Goal: Register for event/course

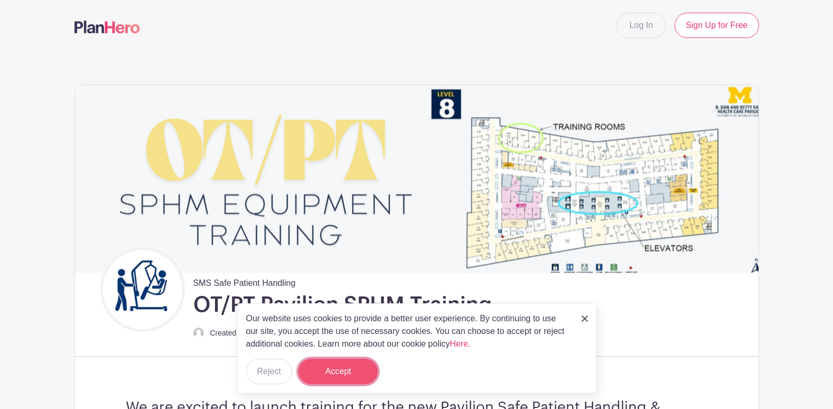
click at [353, 374] on button "Accept" at bounding box center [337, 370] width 79 height 25
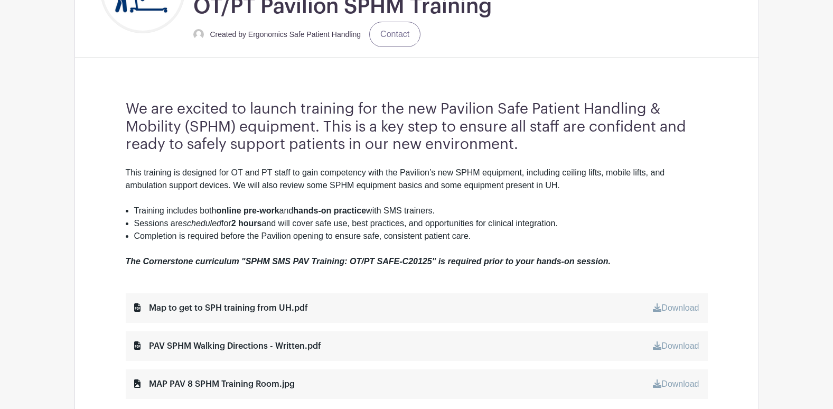
scroll to position [317, 0]
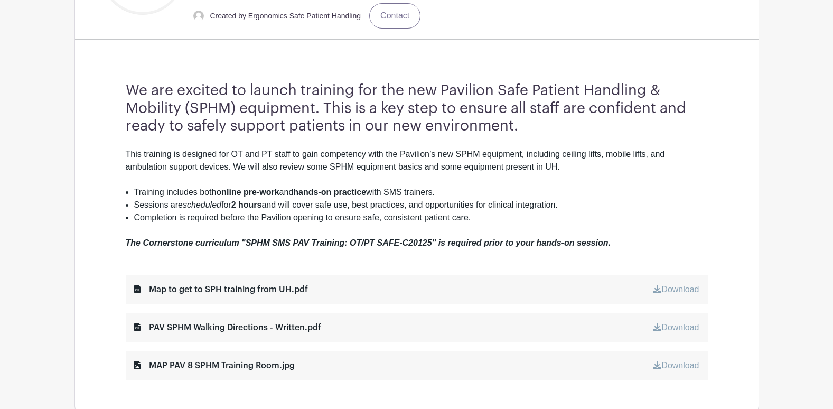
click at [669, 288] on link "Download" at bounding box center [676, 289] width 46 height 9
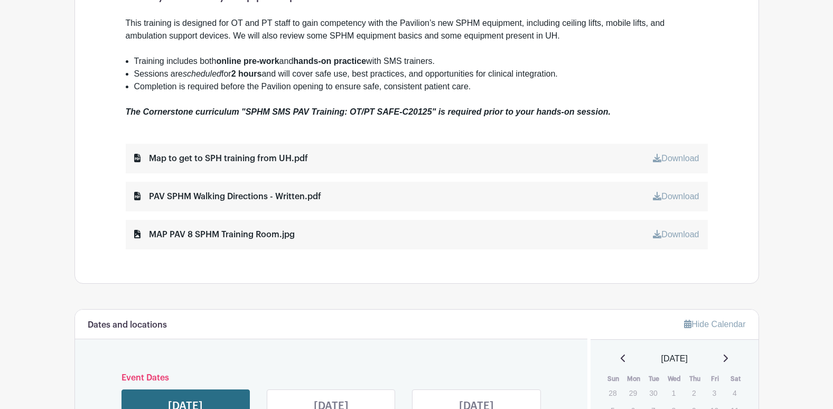
scroll to position [475, 0]
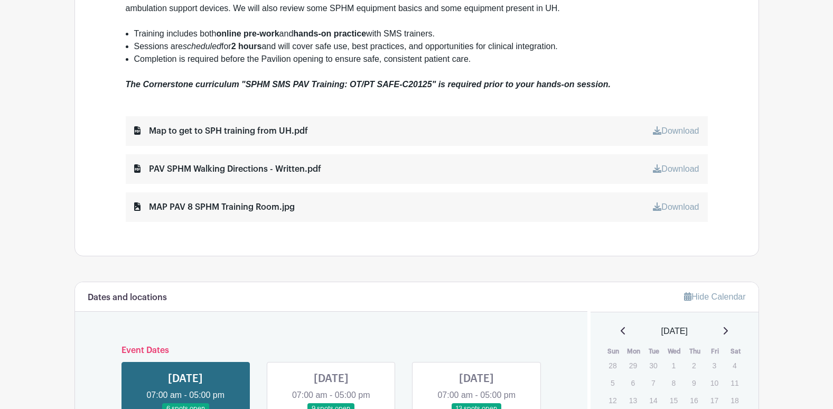
click at [667, 166] on link "Download" at bounding box center [676, 168] width 46 height 9
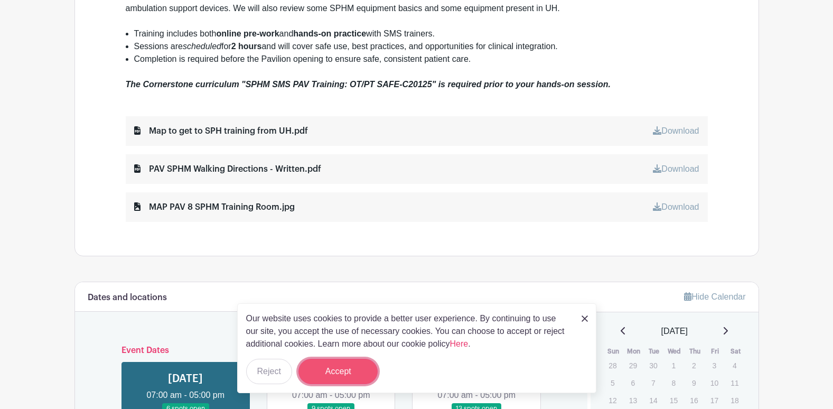
click at [337, 369] on button "Accept" at bounding box center [337, 370] width 79 height 25
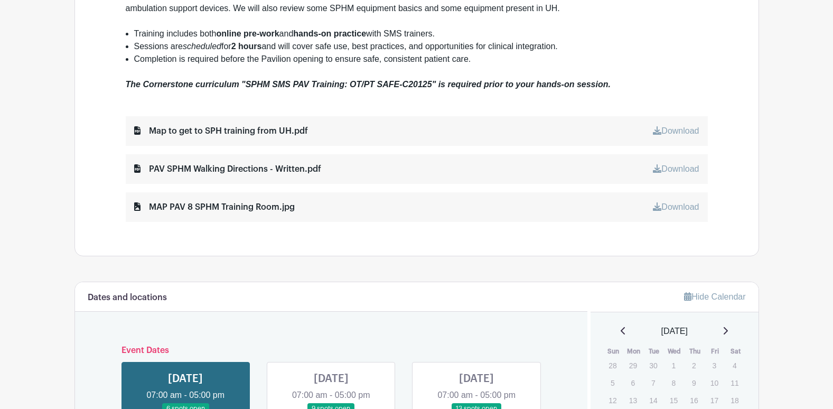
click at [677, 205] on link "Download" at bounding box center [676, 206] width 46 height 9
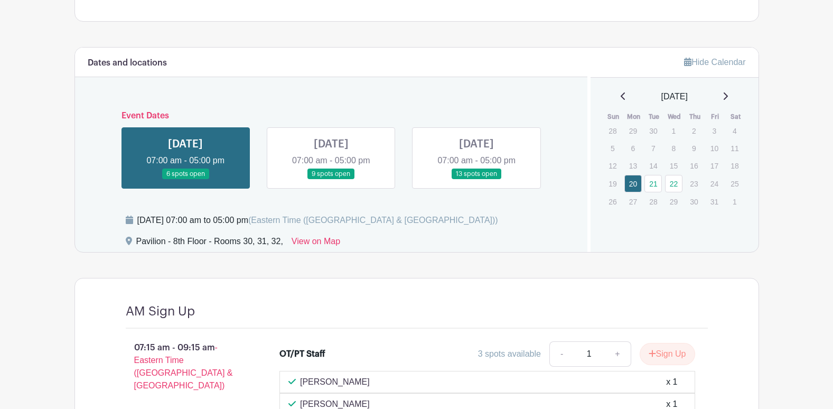
scroll to position [691, 0]
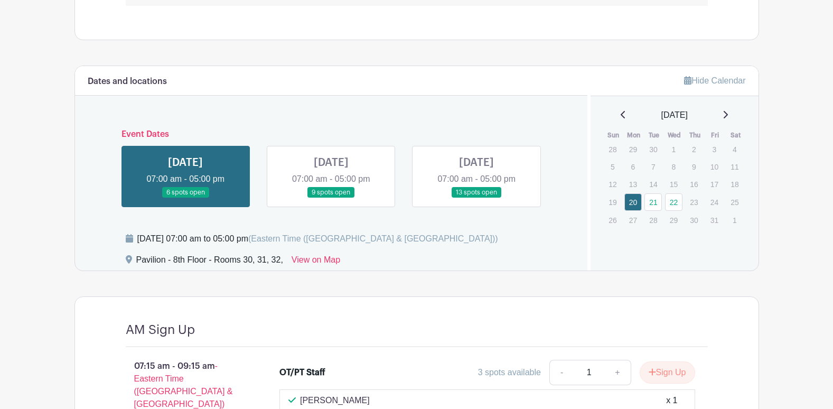
click at [476, 198] on link at bounding box center [476, 198] width 0 height 0
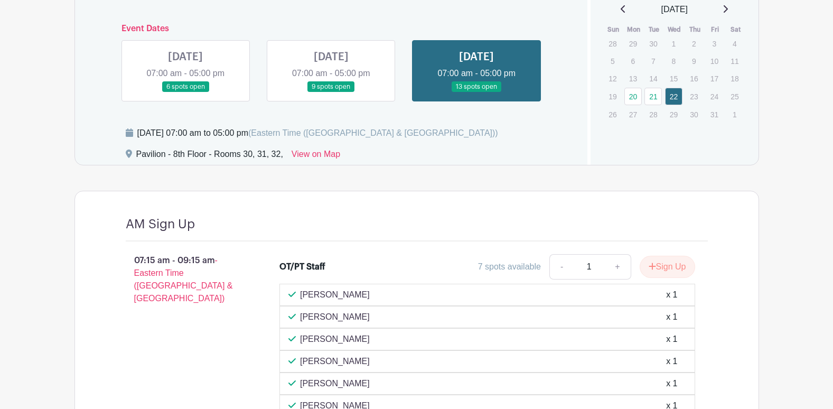
scroll to position [849, 0]
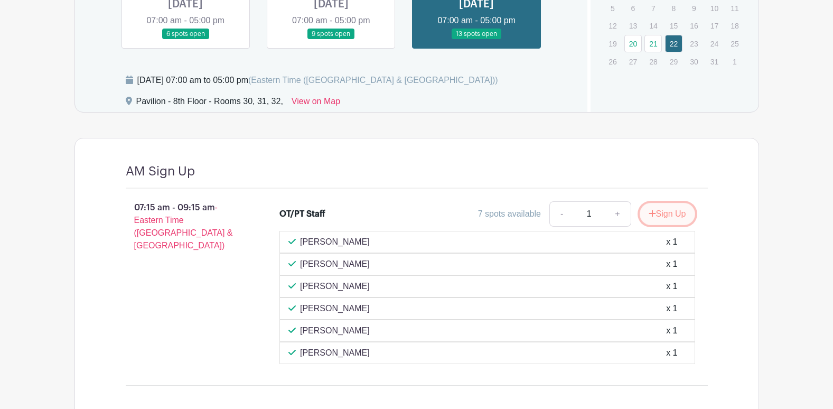
click at [667, 213] on button "Sign Up" at bounding box center [666, 214] width 55 height 22
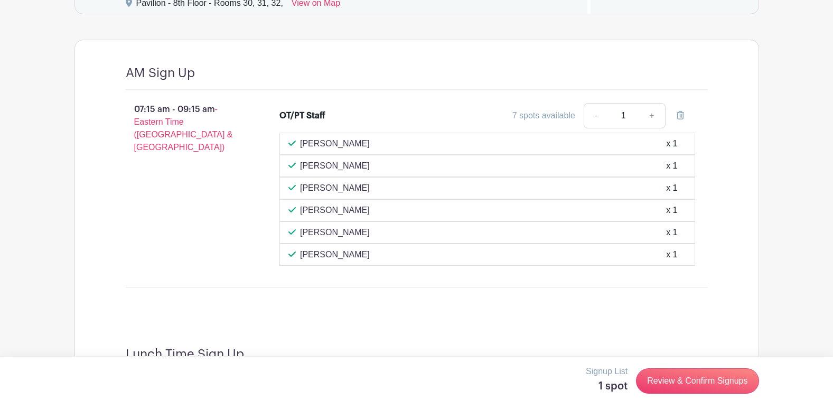
scroll to position [955, 0]
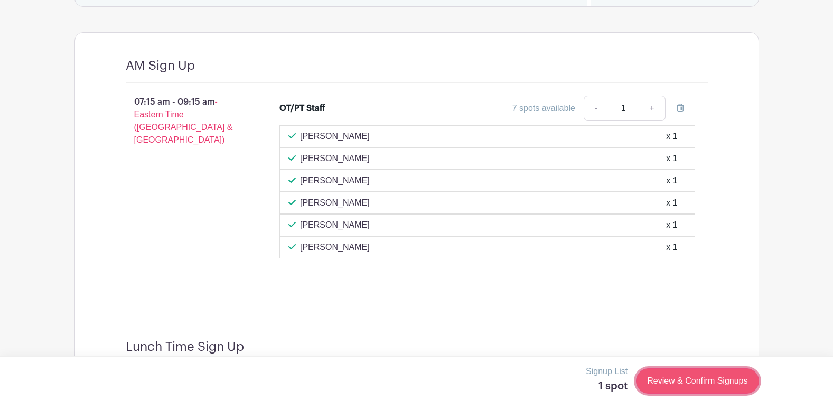
click at [696, 382] on link "Review & Confirm Signups" at bounding box center [697, 380] width 122 height 25
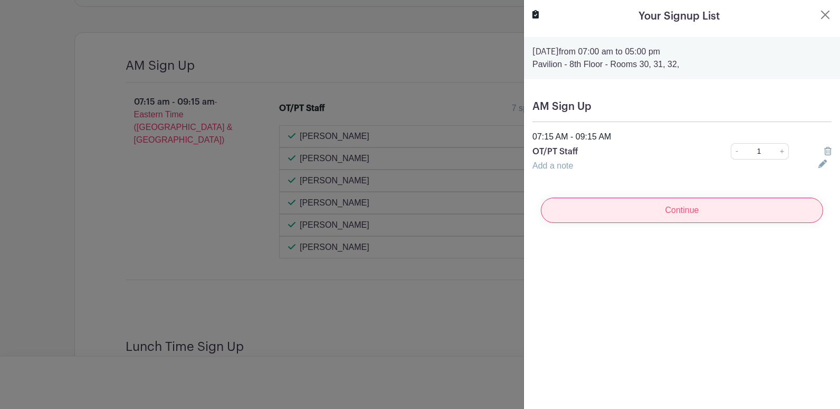
click at [684, 215] on input "Continue" at bounding box center [682, 209] width 282 height 25
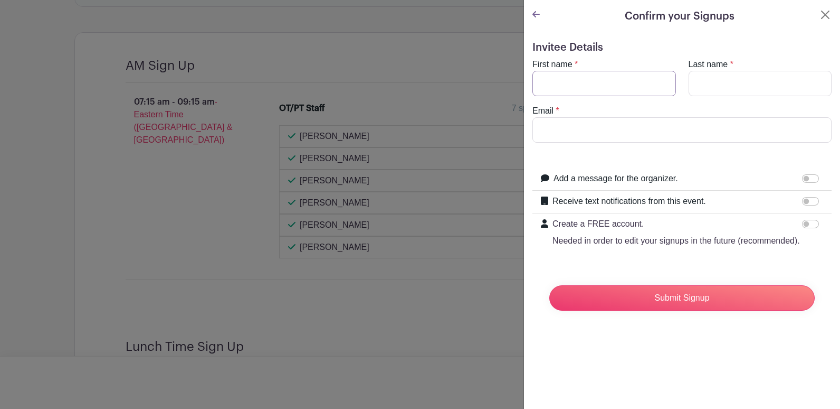
click at [579, 81] on input "First name" at bounding box center [605, 83] width 144 height 25
type input "Tallat"
type input "[PERSON_NAME]"
click at [561, 132] on input "Email" at bounding box center [682, 129] width 299 height 25
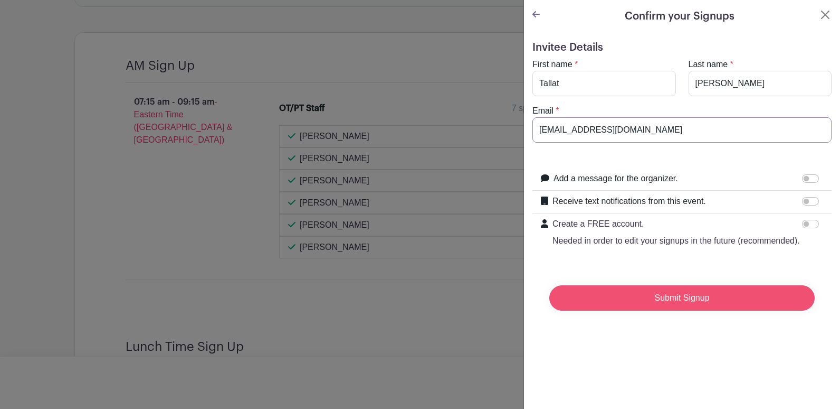
type input "[EMAIL_ADDRESS][DOMAIN_NAME]"
click at [705, 309] on input "Submit Signup" at bounding box center [683, 297] width 266 height 25
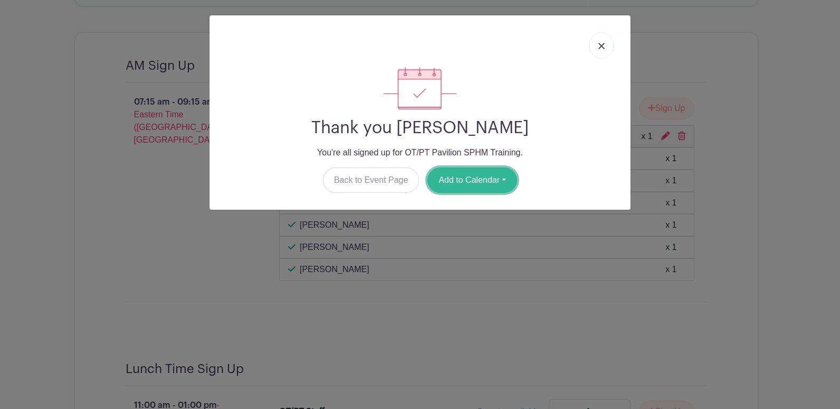
click at [468, 184] on button "Add to Calendar" at bounding box center [473, 179] width 90 height 25
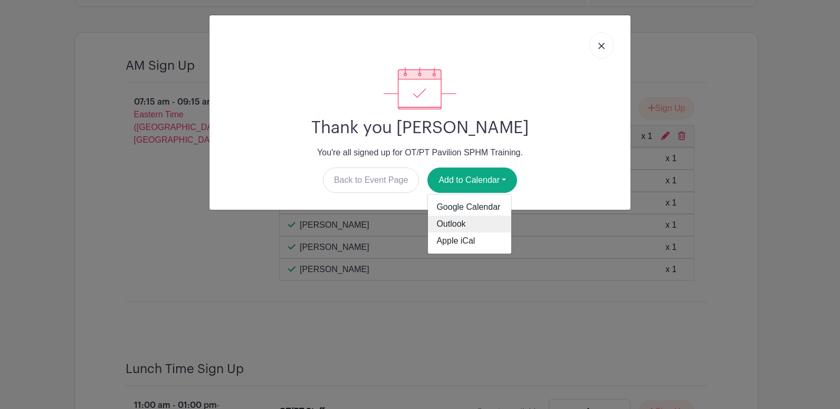
click at [457, 225] on link "Outlook" at bounding box center [469, 223] width 83 height 17
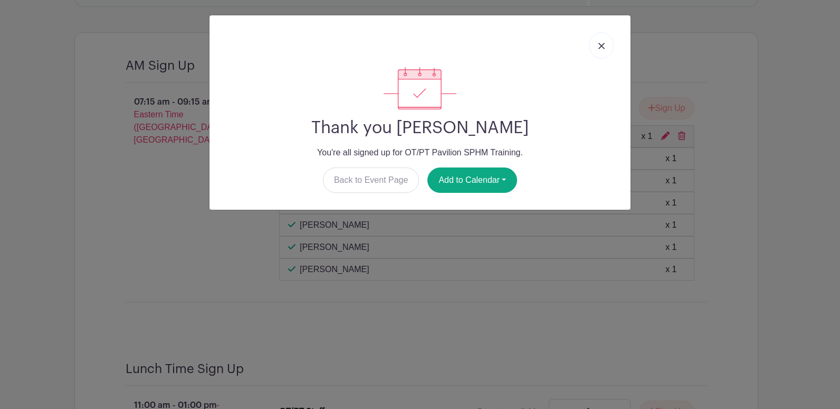
click at [804, 148] on div "Thank you [PERSON_NAME] You're all signed up for OT/PT Pavilion SPHM Training. …" at bounding box center [420, 204] width 840 height 409
